Goal: Contribute content

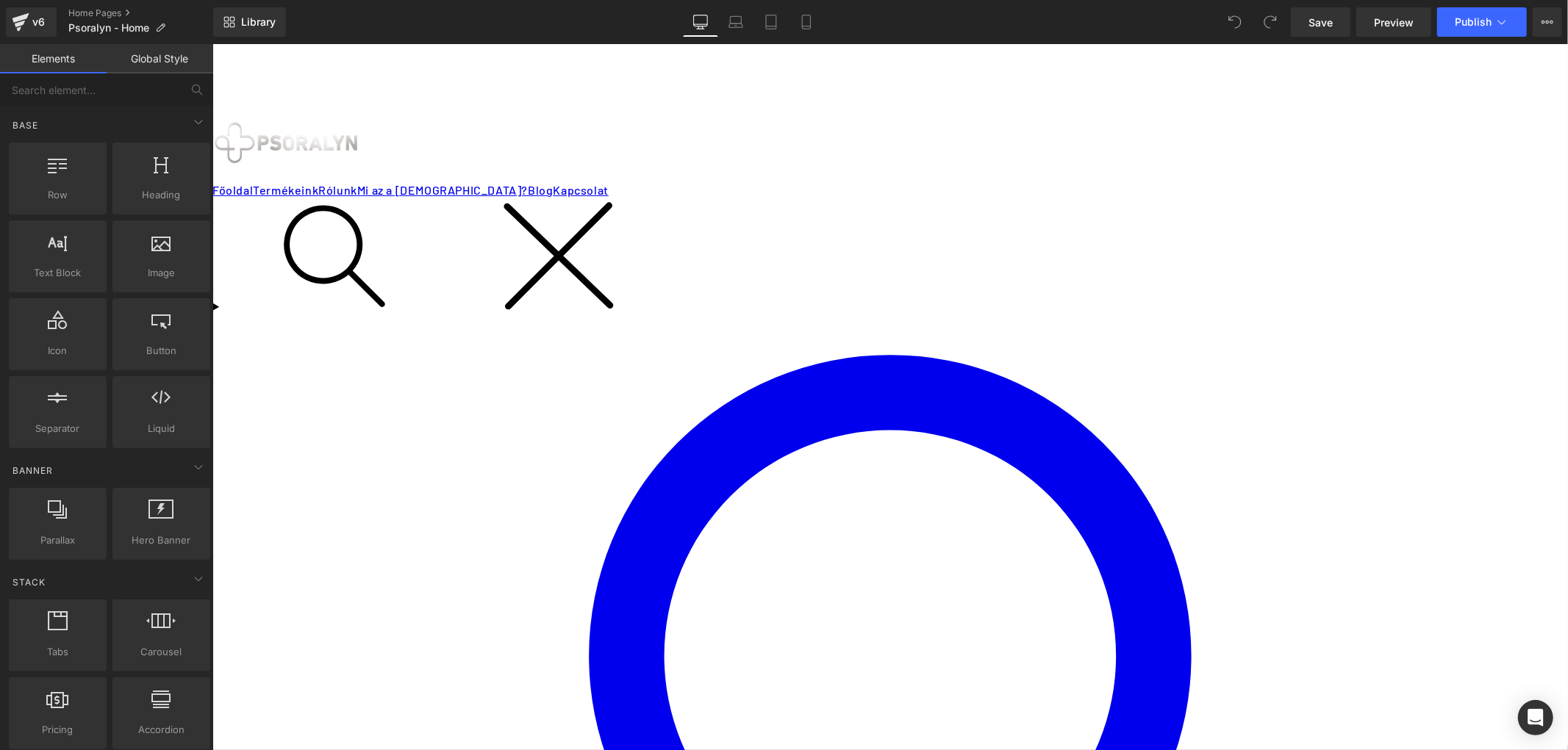
scroll to position [163, 0]
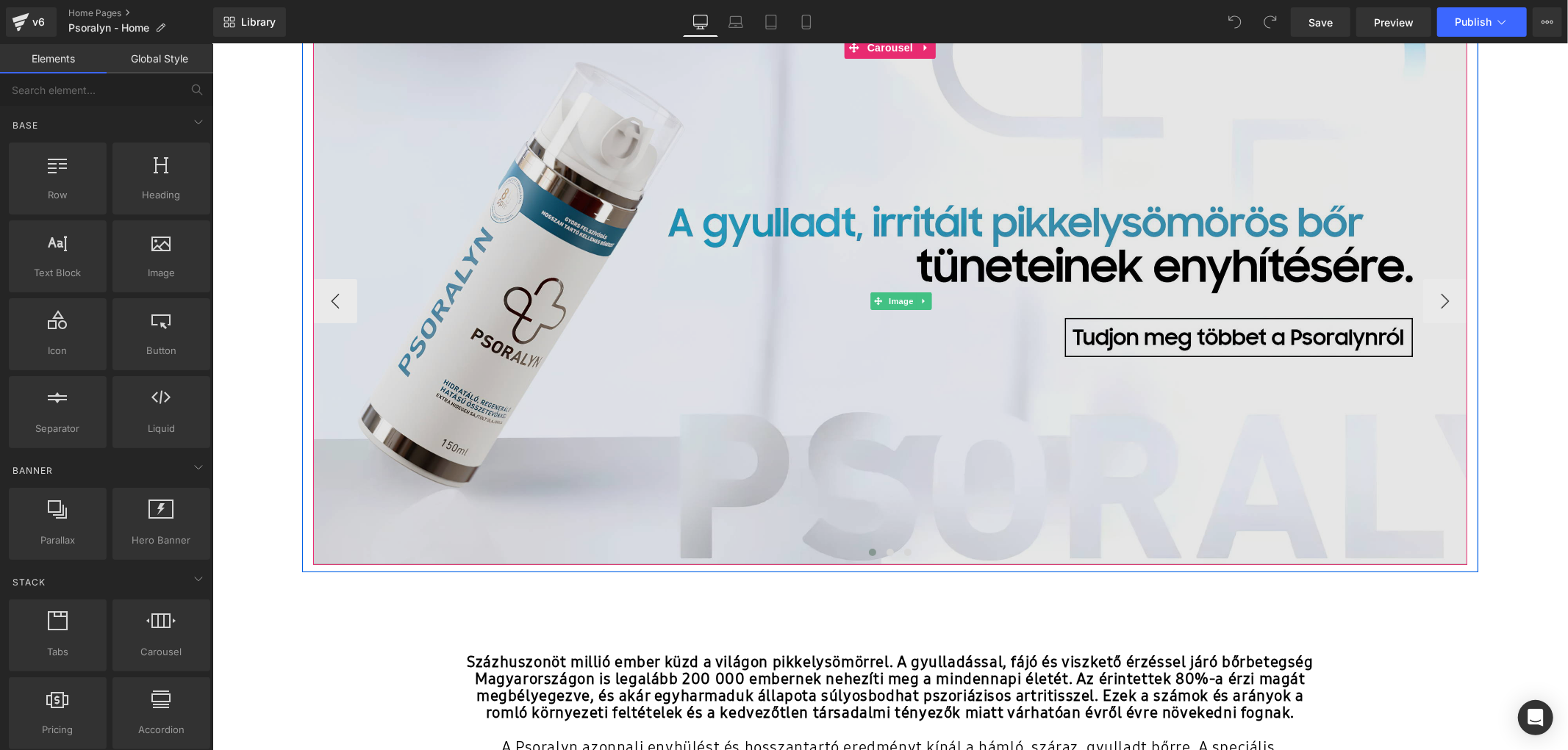
click at [996, 400] on img at bounding box center [900, 300] width 1176 height 528
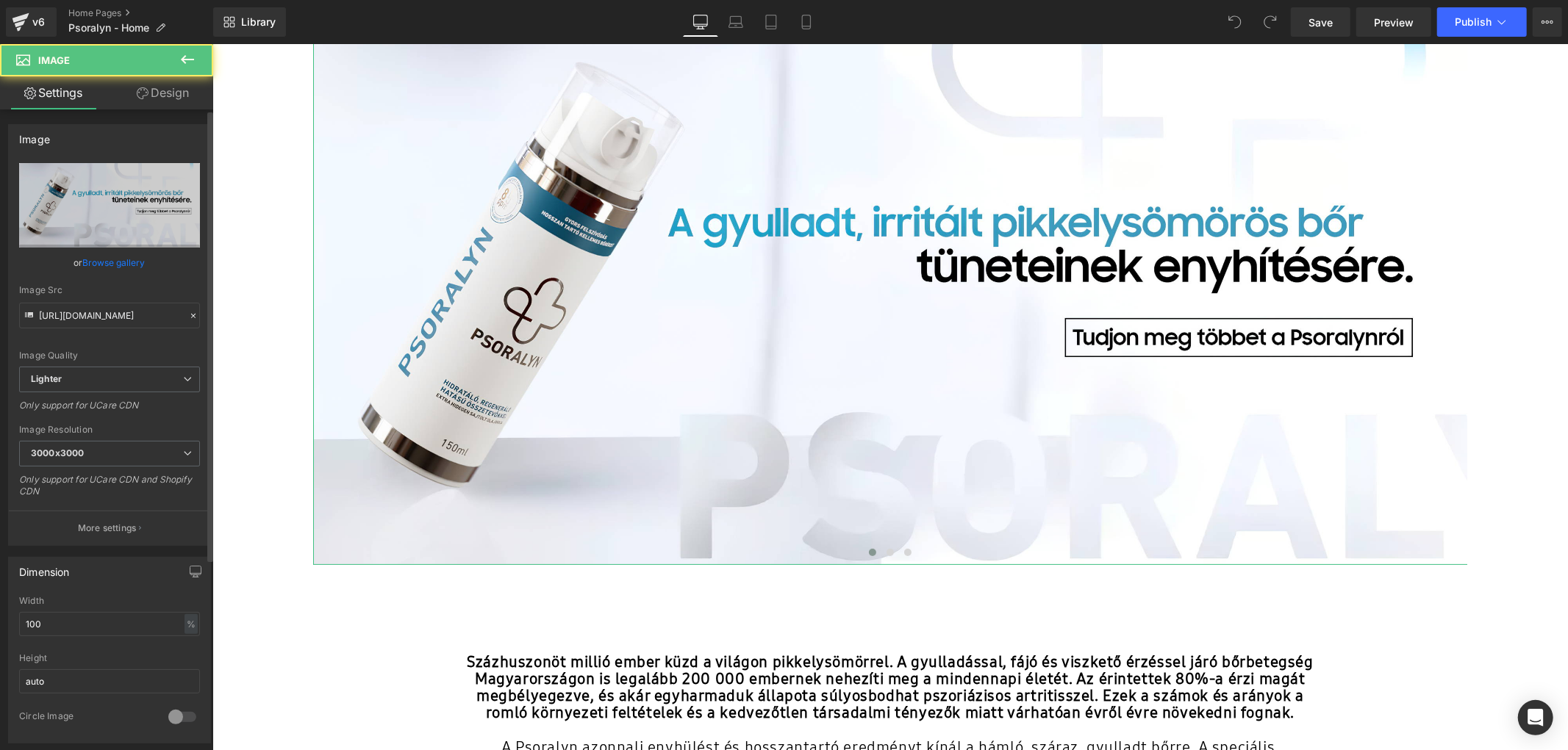
click at [134, 265] on link "Browse gallery" at bounding box center [114, 262] width 63 height 26
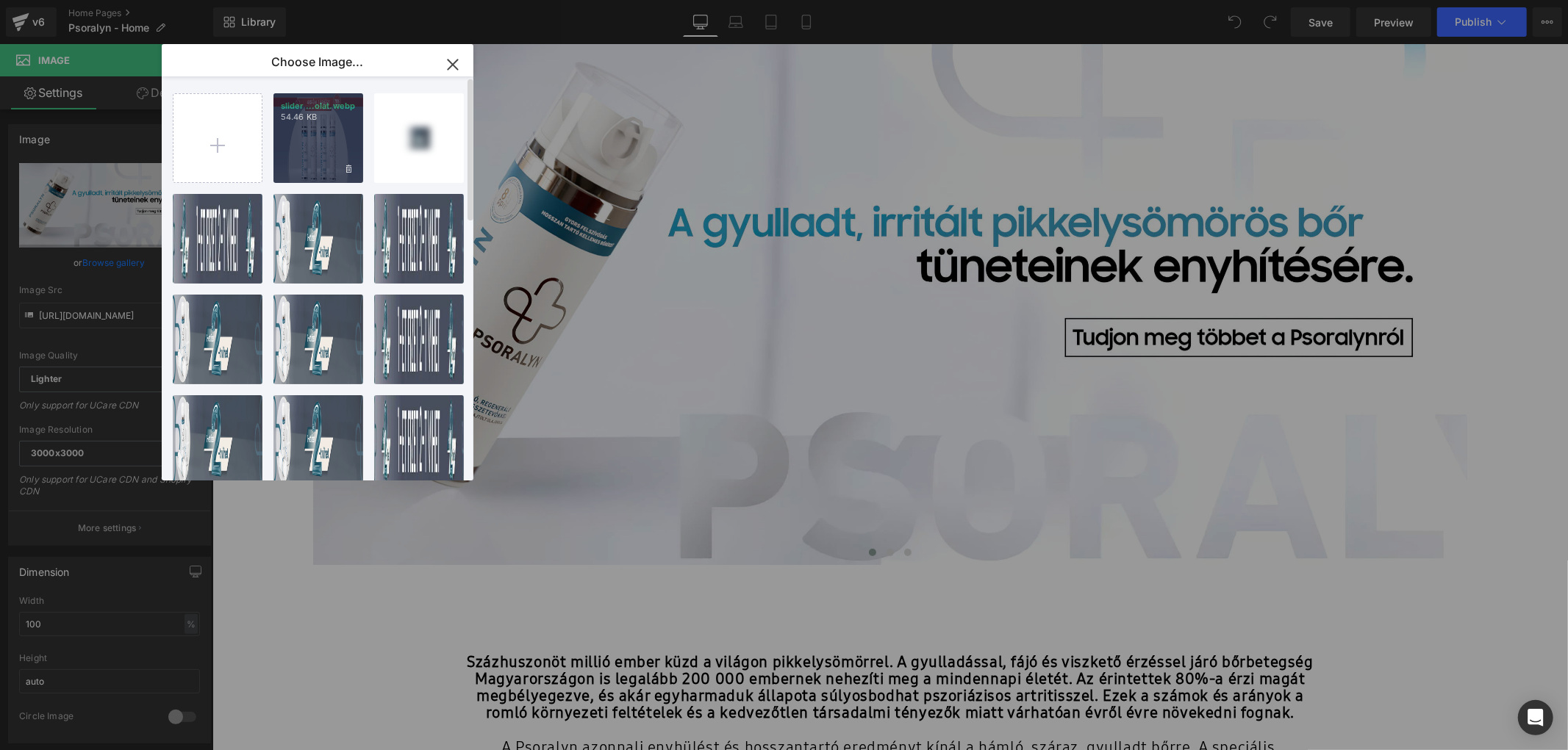
click at [322, 151] on div "slider ...olat.webp 54.46 KB" at bounding box center [318, 138] width 90 height 90
type input "[URL][DOMAIN_NAME]"
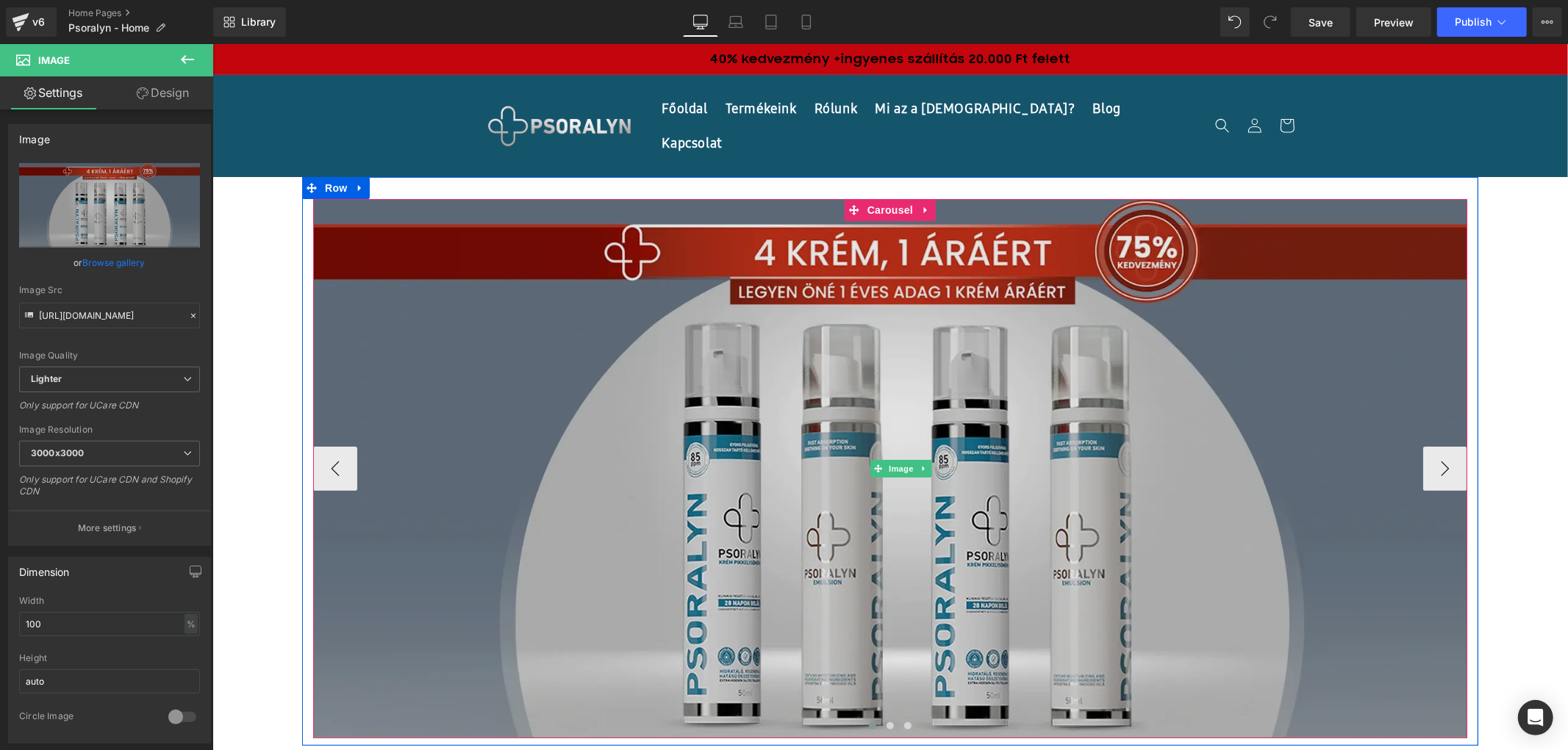
scroll to position [0, 0]
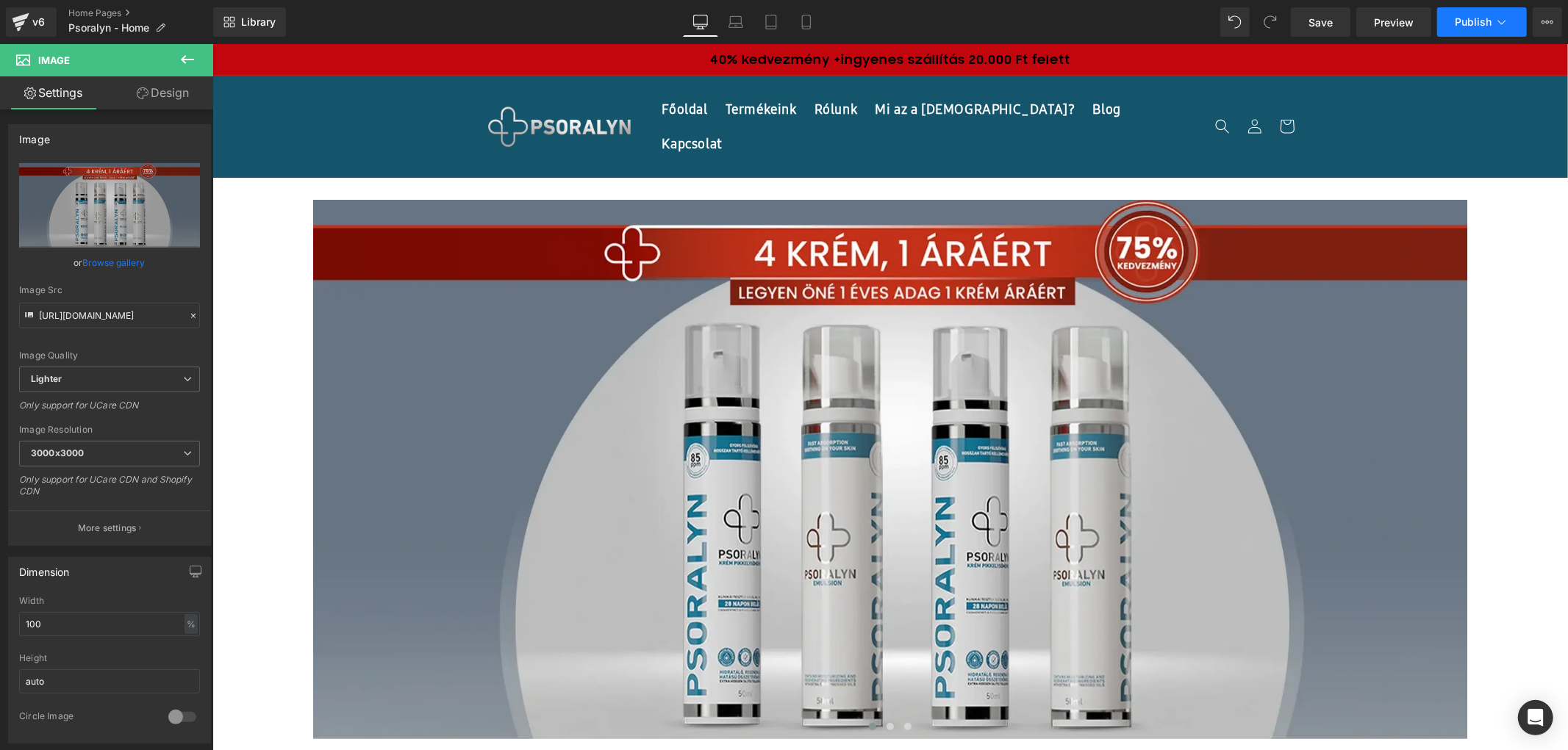
click at [1494, 26] on icon at bounding box center [1502, 22] width 14 height 14
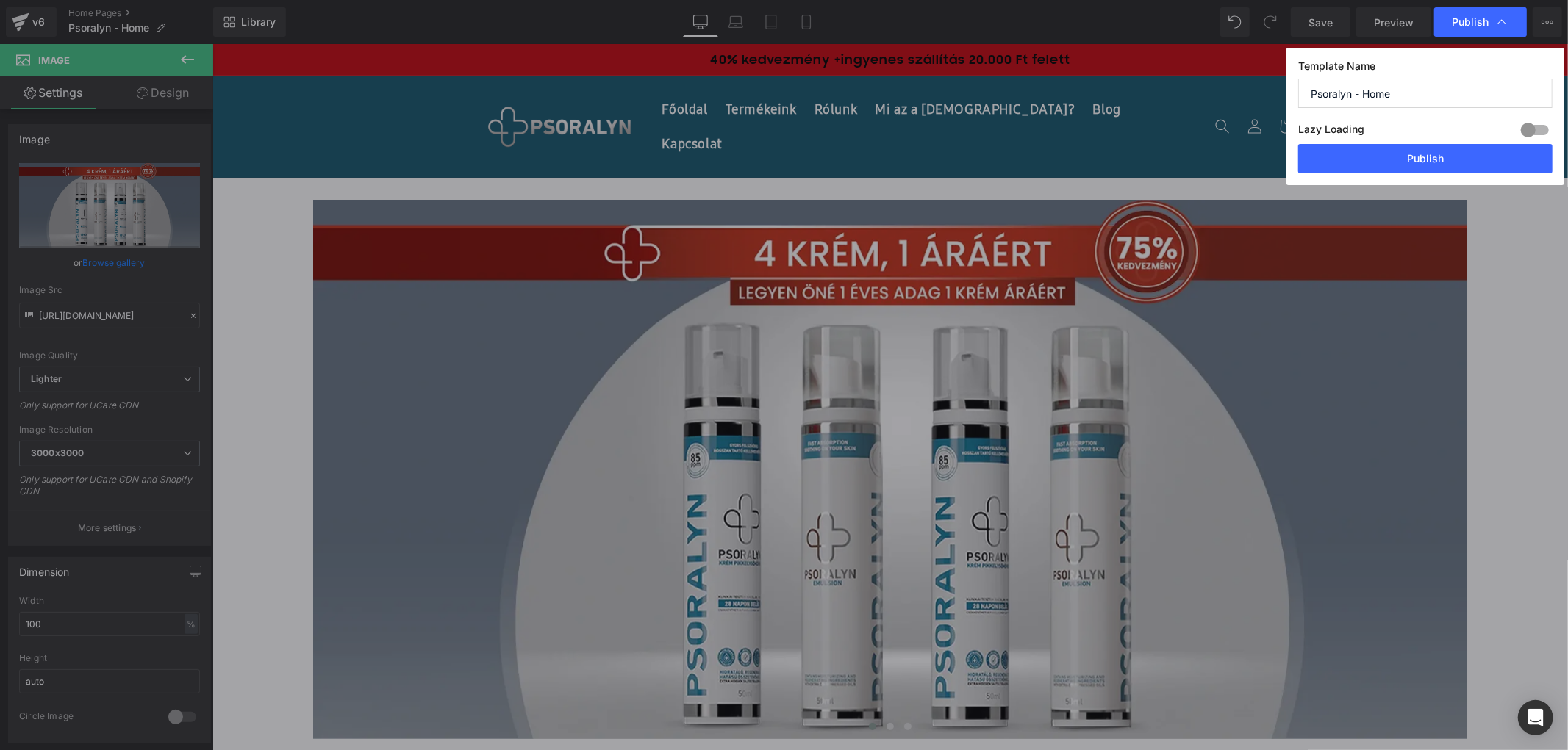
click at [1436, 144] on div "Lazy Loading Build Upgrade plan to unlock" at bounding box center [1425, 131] width 254 height 24
click at [1435, 147] on button "Publish" at bounding box center [1425, 158] width 254 height 30
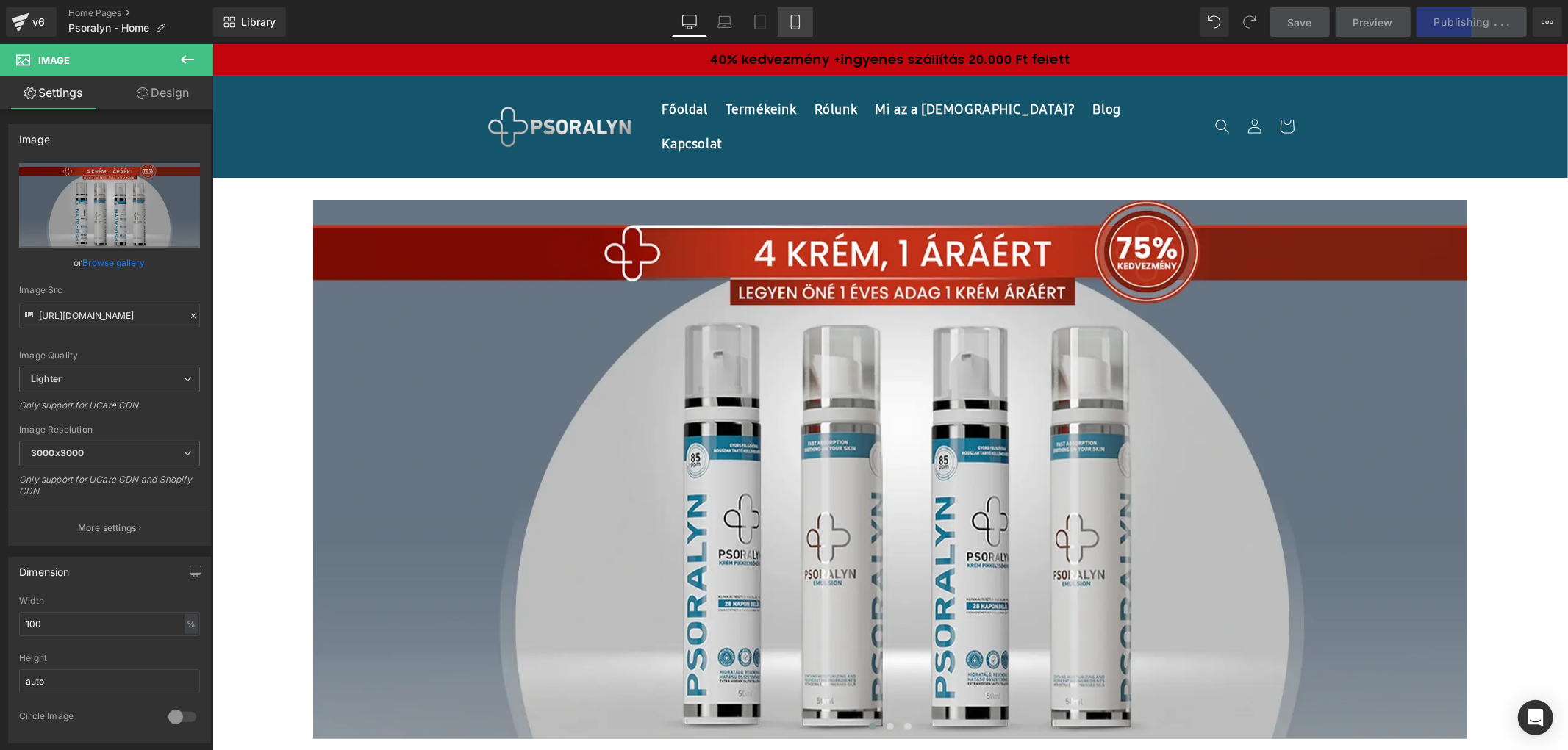
click at [788, 23] on icon at bounding box center [795, 22] width 14 height 14
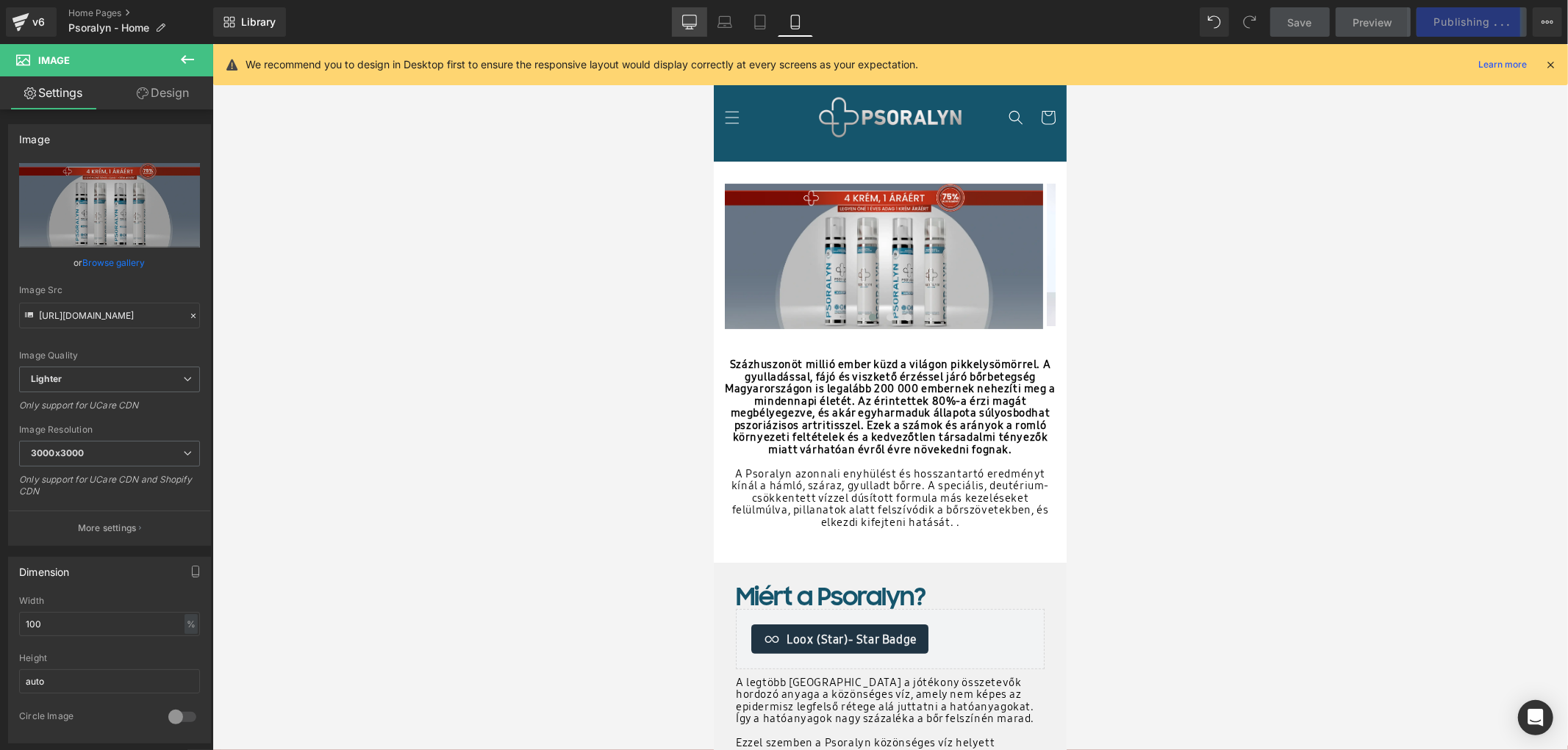
click at [695, 18] on icon at bounding box center [689, 22] width 14 height 14
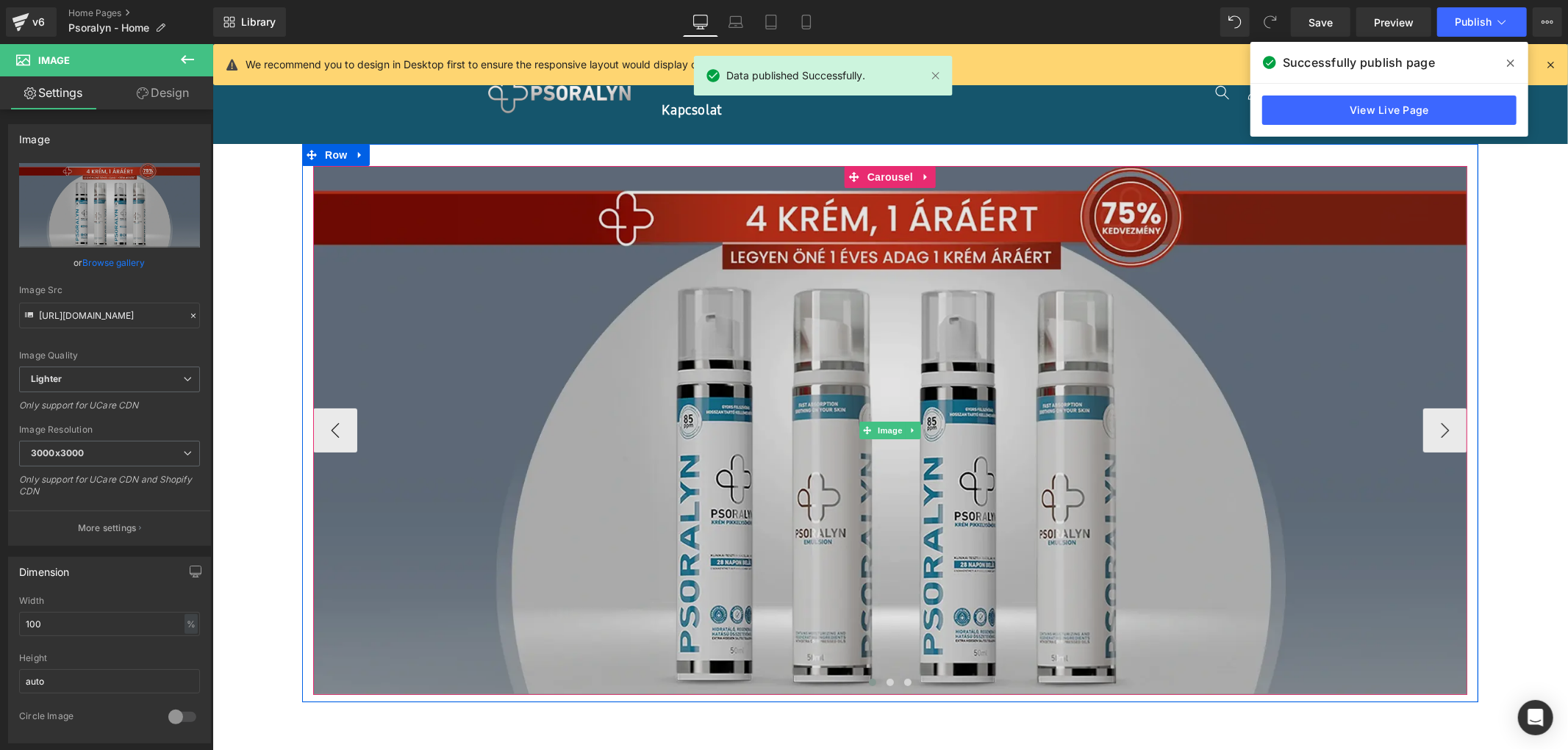
scroll to position [16, 0]
